Goal: Information Seeking & Learning: Understand process/instructions

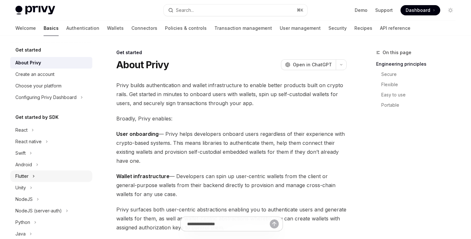
click at [37, 177] on div "Flutter" at bounding box center [51, 176] width 82 height 12
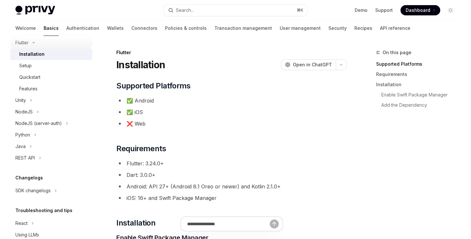
scroll to position [159, 0]
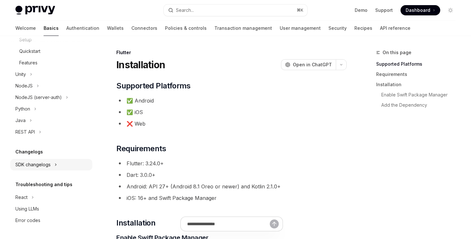
click at [43, 167] on div "SDK changelogs" at bounding box center [32, 165] width 35 height 8
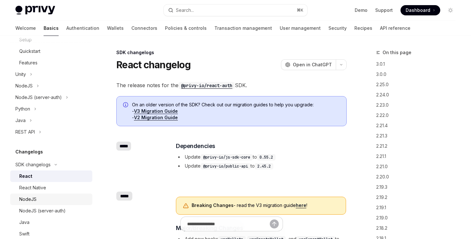
scroll to position [227, 0]
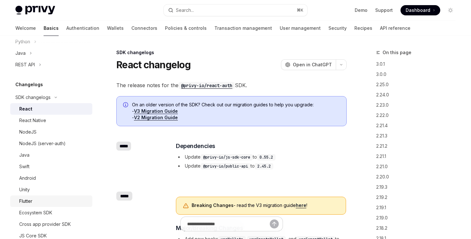
click at [40, 203] on div "Flutter" at bounding box center [53, 201] width 69 height 8
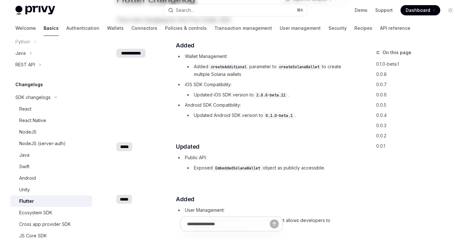
scroll to position [124, 0]
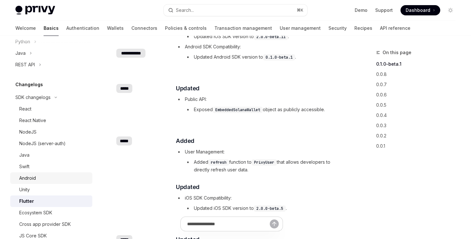
click at [51, 180] on div "Android" at bounding box center [53, 178] width 69 height 8
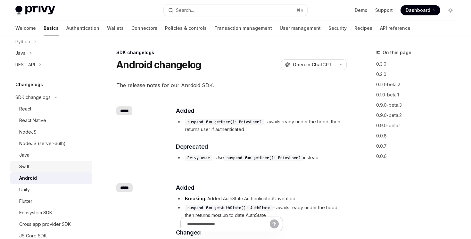
click at [51, 164] on div "Swift" at bounding box center [53, 167] width 69 height 8
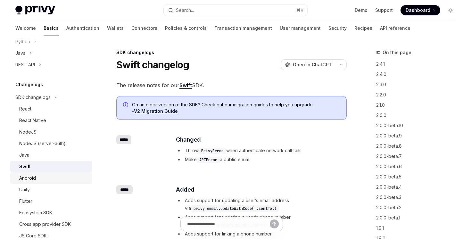
click at [48, 178] on div "Android" at bounding box center [53, 178] width 69 height 8
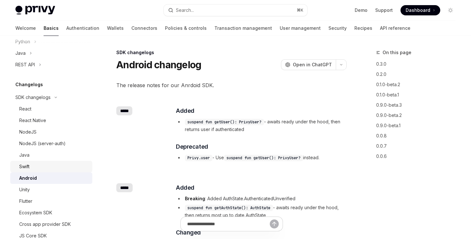
click at [51, 170] on link "Swift" at bounding box center [51, 167] width 82 height 12
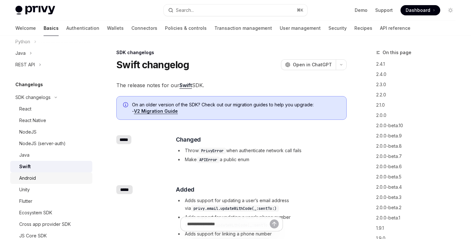
click at [50, 177] on div "Android" at bounding box center [53, 178] width 69 height 8
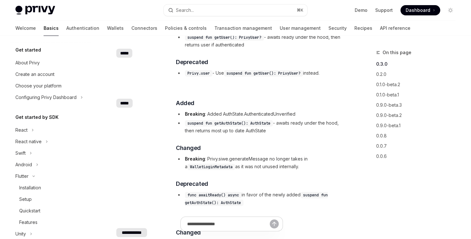
scroll to position [2, 0]
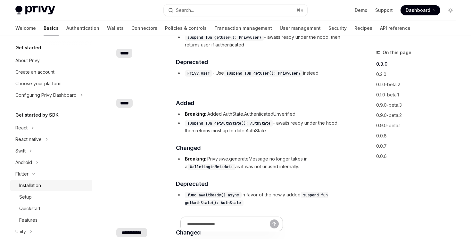
click at [51, 184] on div "Installation" at bounding box center [53, 186] width 69 height 8
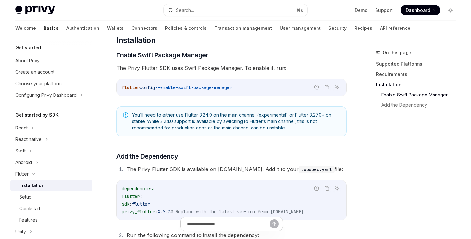
scroll to position [310, 0]
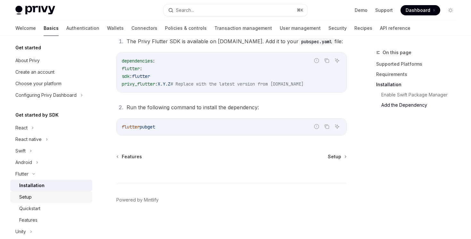
click at [54, 196] on div "Setup" at bounding box center [53, 197] width 69 height 8
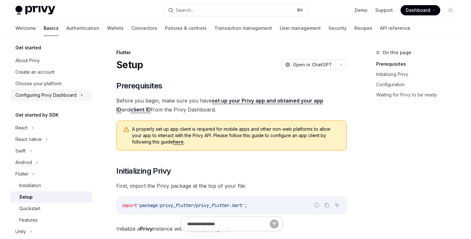
click at [42, 97] on div "Configuring Privy Dashboard" at bounding box center [45, 95] width 61 height 8
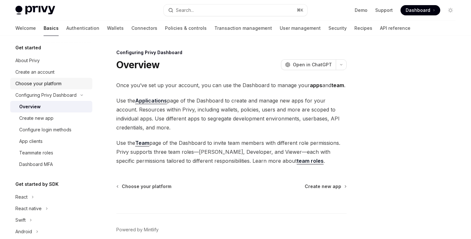
click at [55, 87] on div "Choose your platform" at bounding box center [38, 84] width 46 height 8
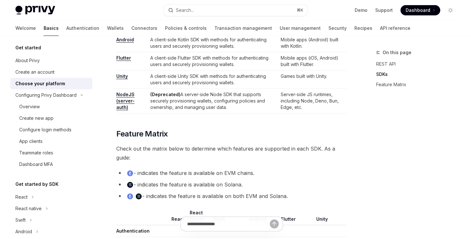
scroll to position [471, 0]
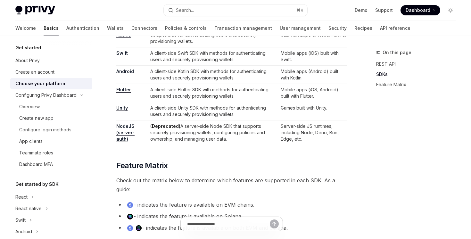
click at [123, 87] on link "Flutter" at bounding box center [123, 90] width 15 height 6
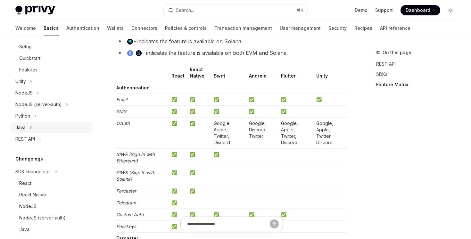
scroll to position [356, 0]
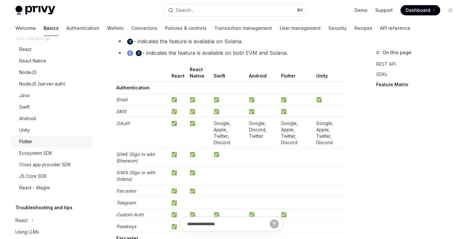
click at [42, 142] on div "Flutter" at bounding box center [53, 142] width 69 height 8
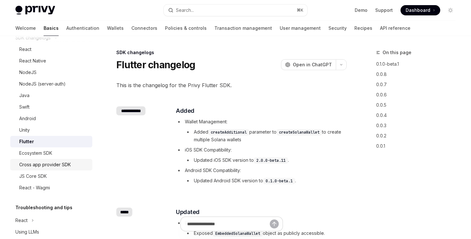
click at [69, 164] on div "Cross app provider SDK" at bounding box center [45, 165] width 52 height 8
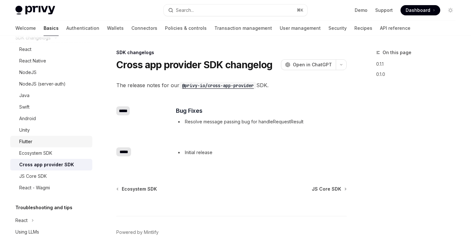
click at [67, 140] on div "Flutter" at bounding box center [53, 142] width 69 height 8
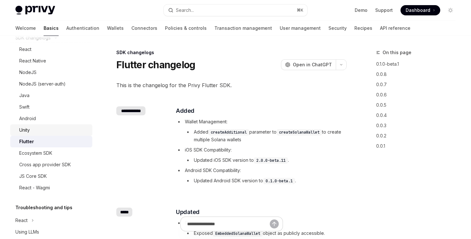
click at [67, 128] on div "Unity" at bounding box center [53, 130] width 69 height 8
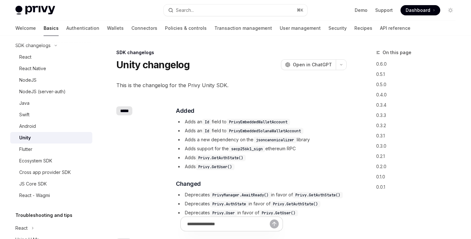
scroll to position [344, 0]
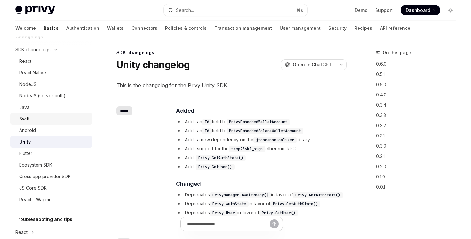
click at [67, 117] on div "Swift" at bounding box center [53, 119] width 69 height 8
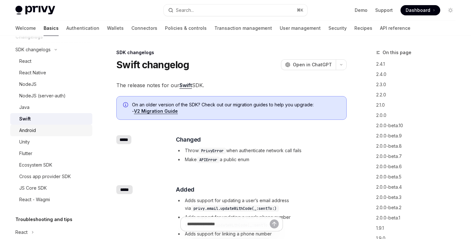
click at [66, 125] on link "Android" at bounding box center [51, 131] width 82 height 12
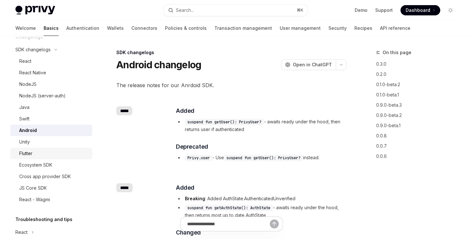
click at [32, 150] on div "Flutter" at bounding box center [25, 154] width 13 height 8
type textarea "*"
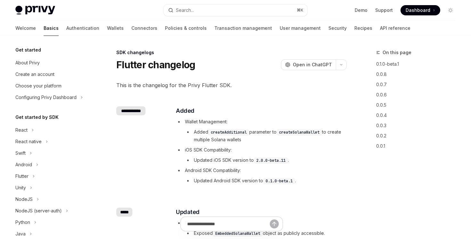
scroll to position [244, 0]
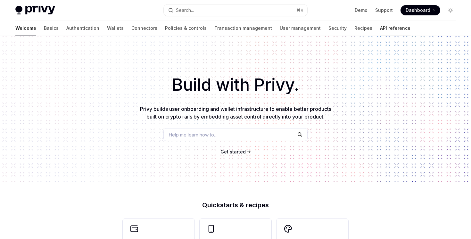
click at [380, 33] on link "API reference" at bounding box center [395, 27] width 30 height 15
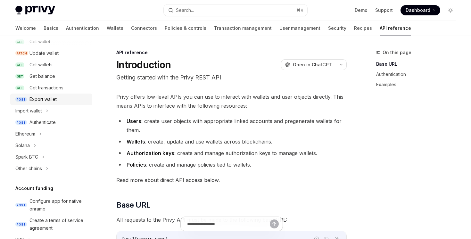
scroll to position [115, 0]
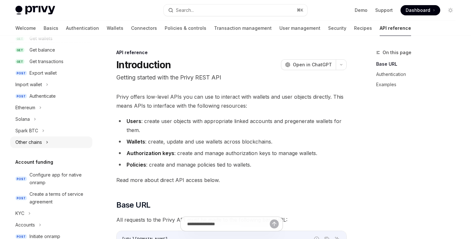
click at [69, 146] on div "Other chains" at bounding box center [51, 142] width 82 height 12
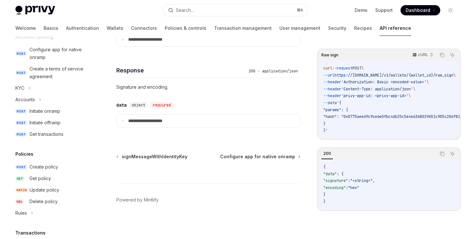
scroll to position [257, 0]
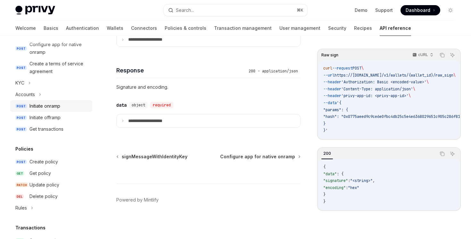
click at [46, 105] on div "Initiate onramp" at bounding box center [44, 106] width 31 height 8
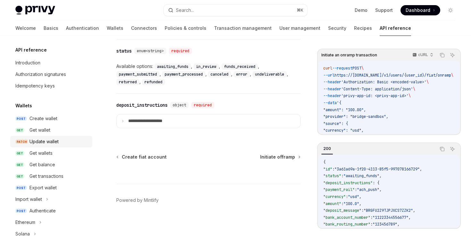
click at [67, 139] on div "Update wallet" at bounding box center [58, 142] width 59 height 8
type textarea "*"
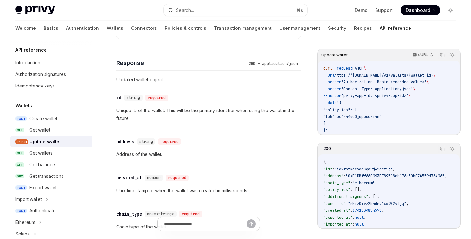
scroll to position [556, 0]
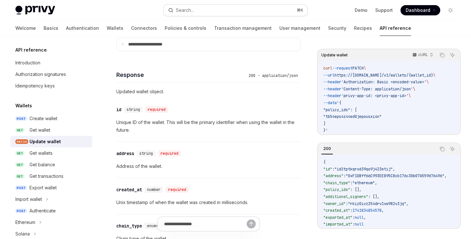
click at [220, 5] on button "Search... ⌘ K" at bounding box center [235, 10] width 143 height 12
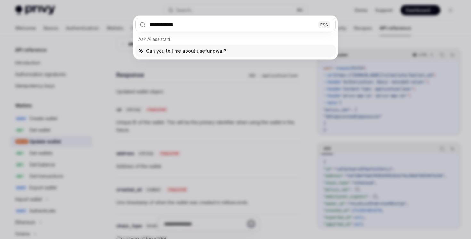
type input "**********"
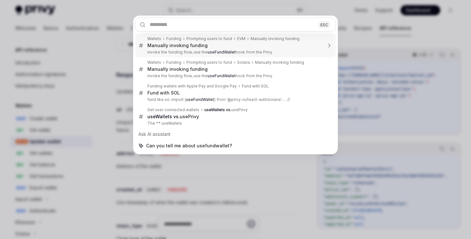
type textarea "*"
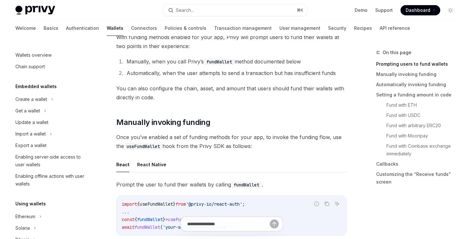
scroll to position [148, 0]
